Goal: Task Accomplishment & Management: Complete application form

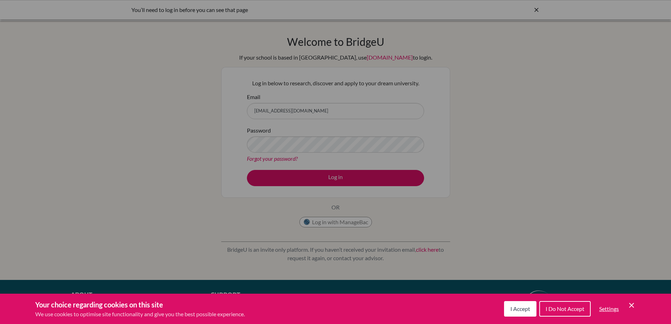
click at [317, 168] on div "Cookie Preferences" at bounding box center [335, 162] width 671 height 324
click at [519, 303] on button "I Accept" at bounding box center [520, 309] width 32 height 16
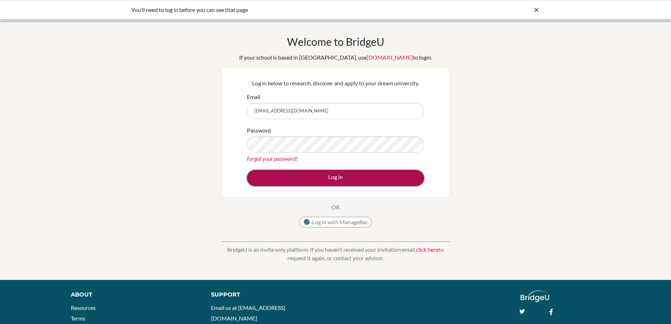
click at [341, 172] on button "Log in" at bounding box center [335, 178] width 177 height 16
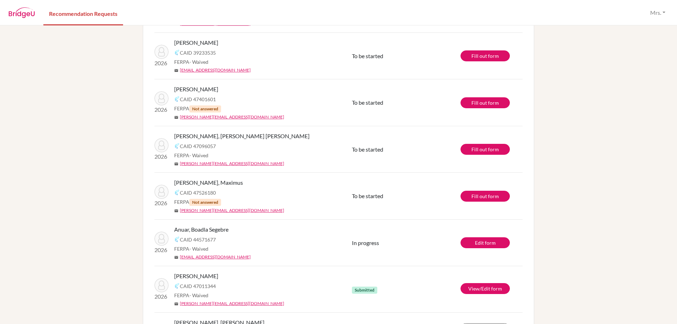
scroll to position [106, 0]
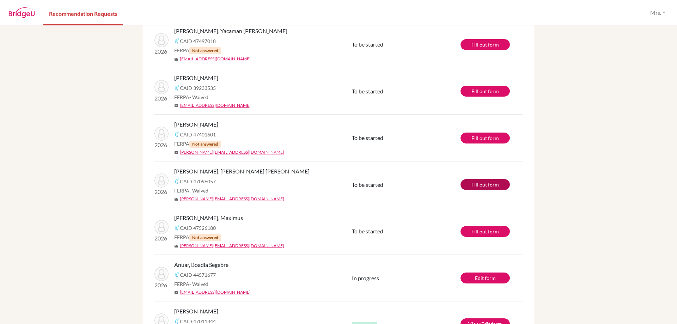
drag, startPoint x: 508, startPoint y: 182, endPoint x: 502, endPoint y: 182, distance: 6.4
click at [504, 182] on td "Fill out form" at bounding box center [491, 184] width 62 height 47
click at [495, 185] on link "Fill out form" at bounding box center [484, 184] width 49 height 11
